Goal: Task Accomplishment & Management: Manage account settings

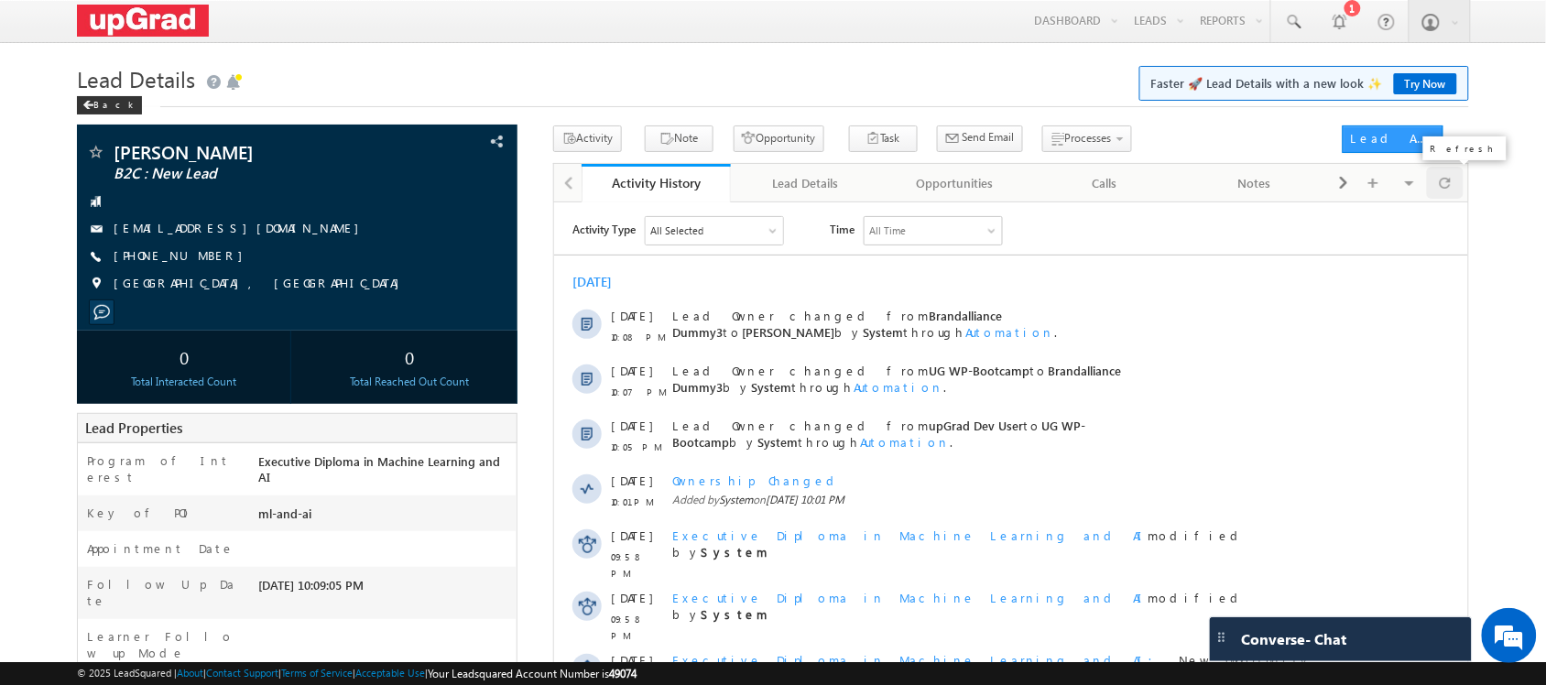
click at [1440, 184] on span at bounding box center [1444, 183] width 11 height 32
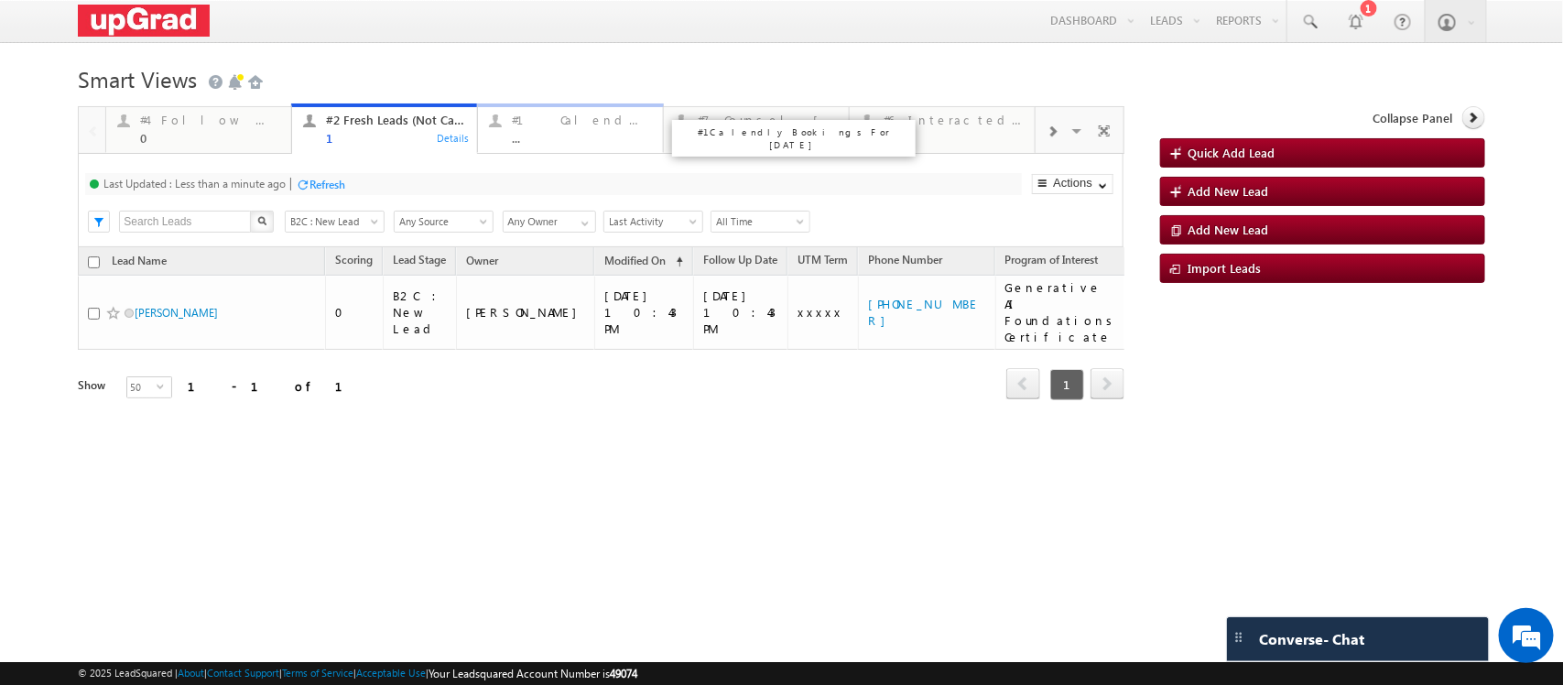
click at [584, 131] on div "..." at bounding box center [582, 138] width 140 height 14
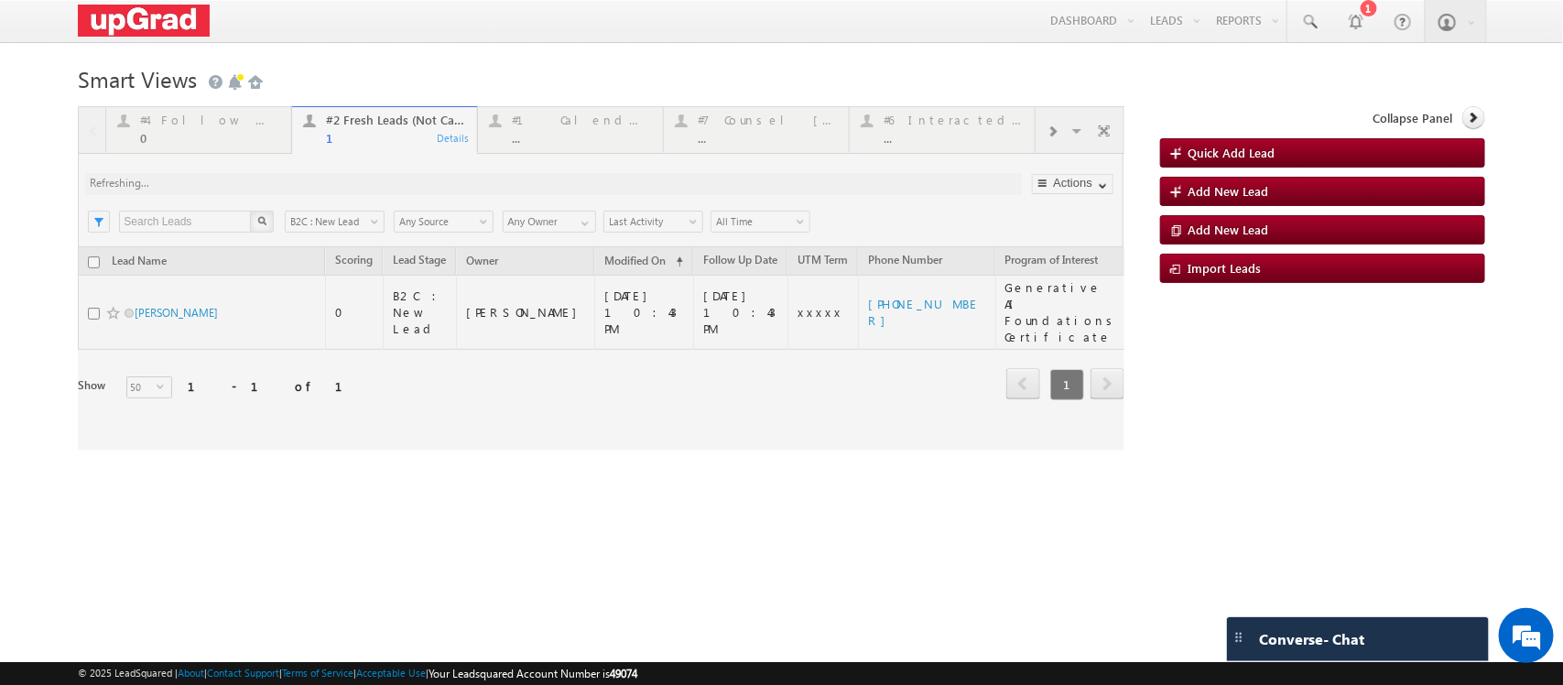
drag, startPoint x: 763, startPoint y: 129, endPoint x: 775, endPoint y: 151, distance: 25.0
click at [763, 133] on div at bounding box center [601, 278] width 1046 height 344
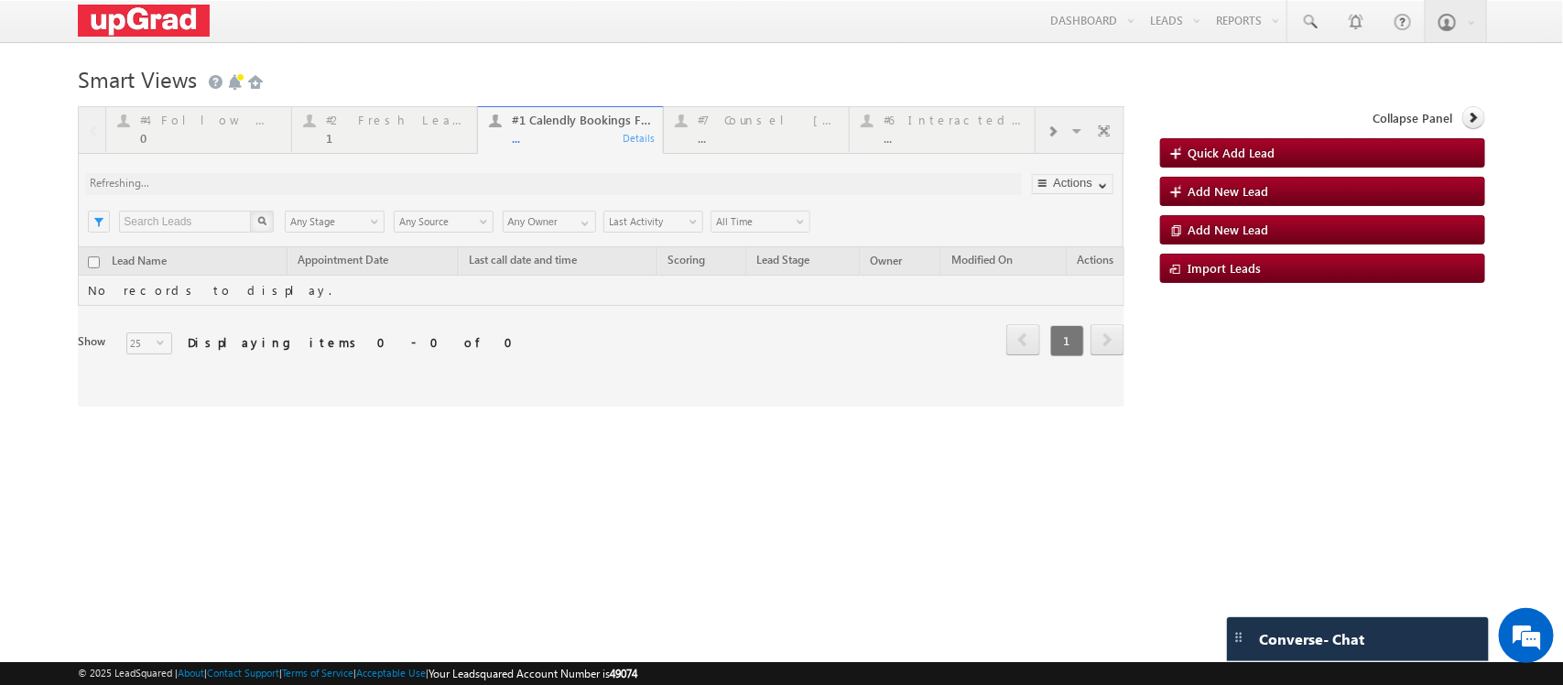
click at [742, 135] on div at bounding box center [601, 256] width 1046 height 300
